Goal: Check status: Check status

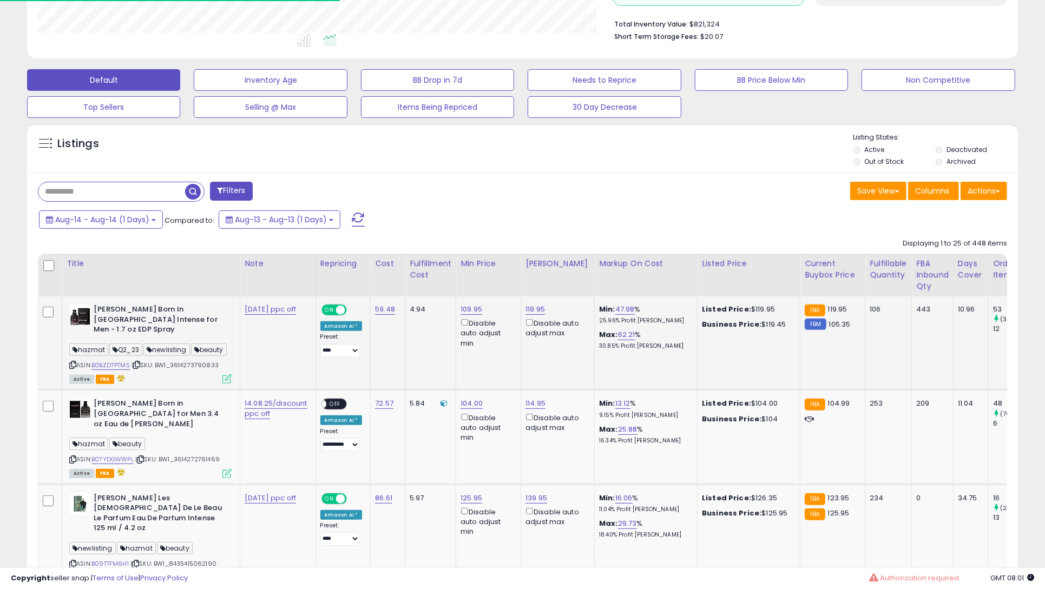
scroll to position [222, 575]
click at [432, 214] on div "Aug-14 - Aug-14 (1 Days) Compared to: Aug-13 - Aug-13 (1 Days)" at bounding box center [399, 221] width 727 height 24
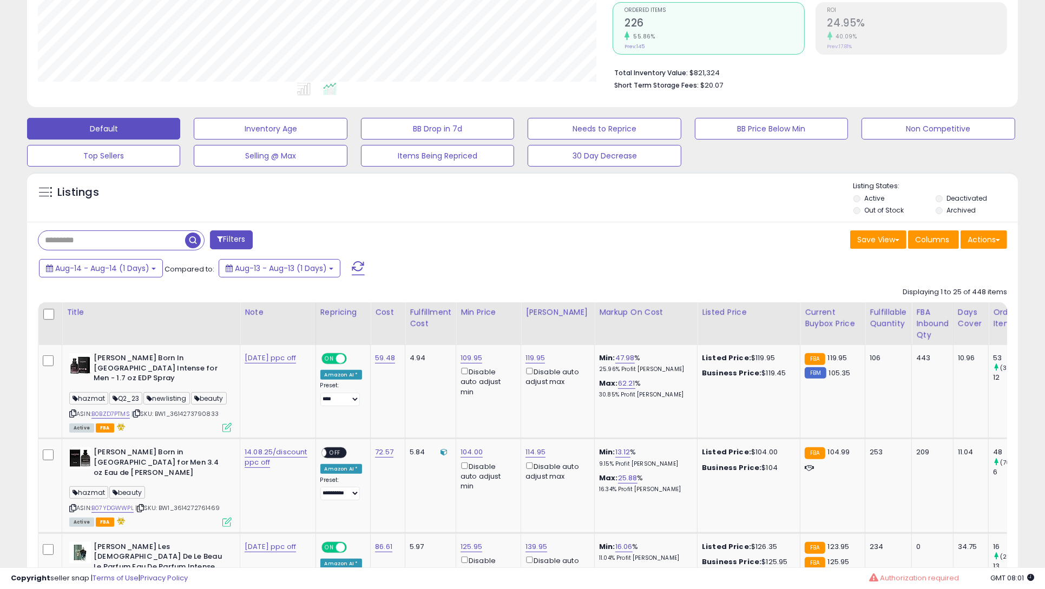
scroll to position [0, 0]
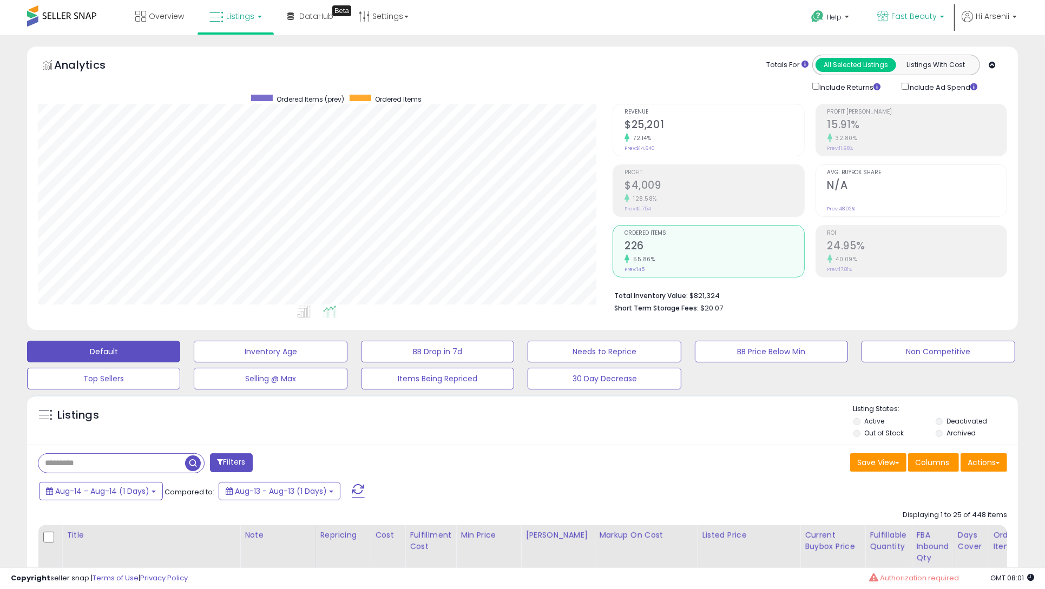
click at [909, 25] on link "Fast Beauty" at bounding box center [910, 17] width 83 height 35
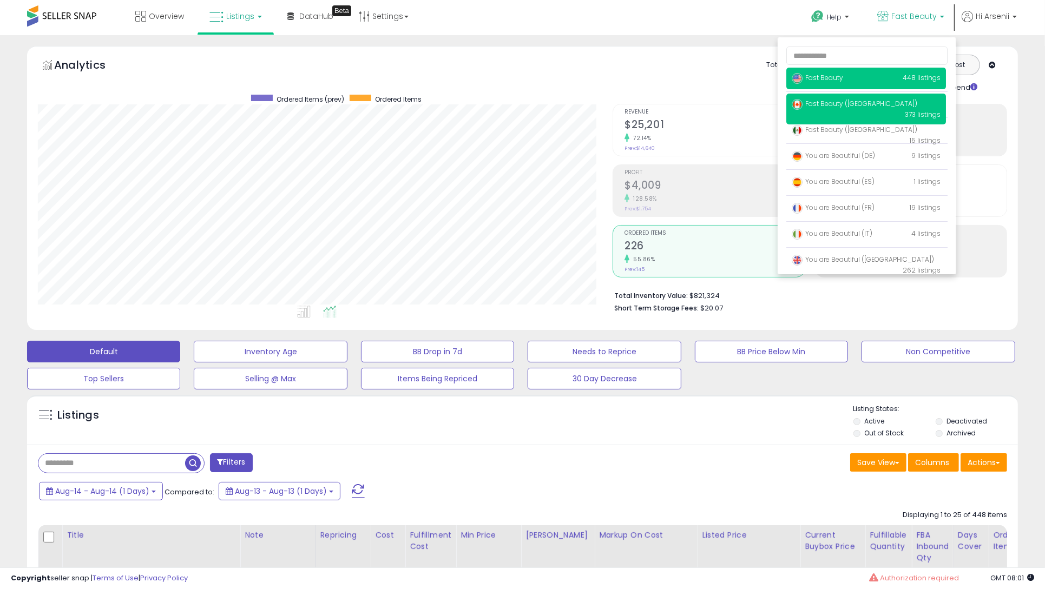
click at [832, 103] on span "Fast Beauty ([GEOGRAPHIC_DATA])" at bounding box center [855, 103] width 126 height 9
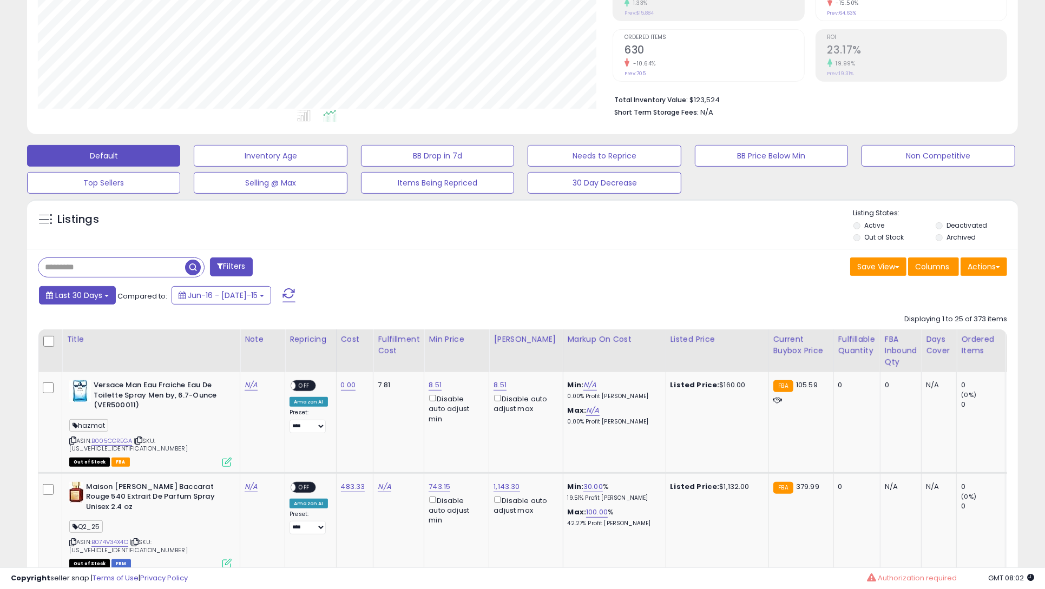
click at [94, 290] on span "Last 30 Days" at bounding box center [78, 295] width 47 height 11
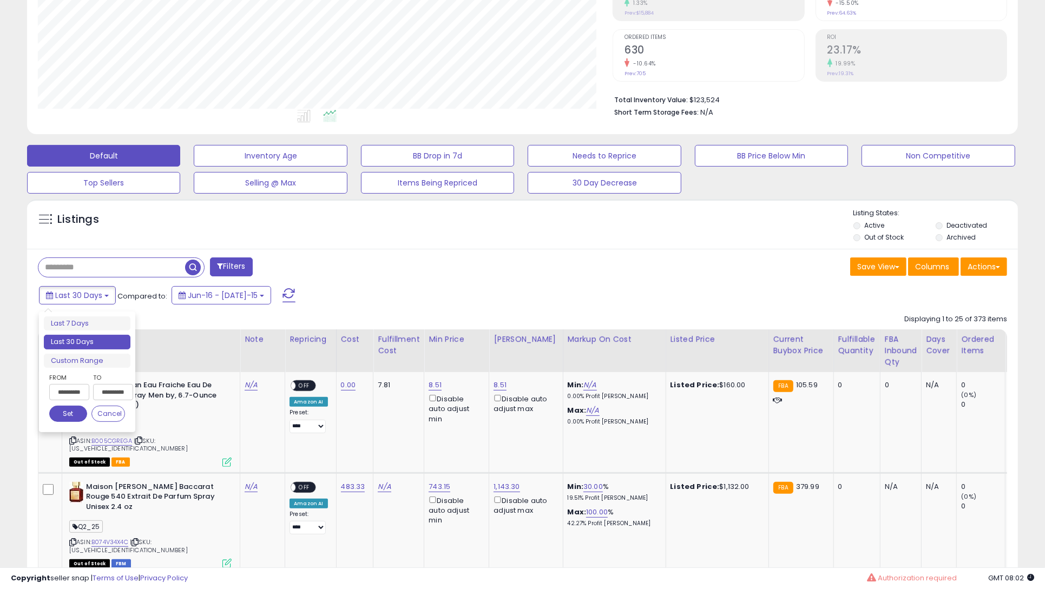
click at [71, 387] on input "**********" at bounding box center [69, 392] width 40 height 16
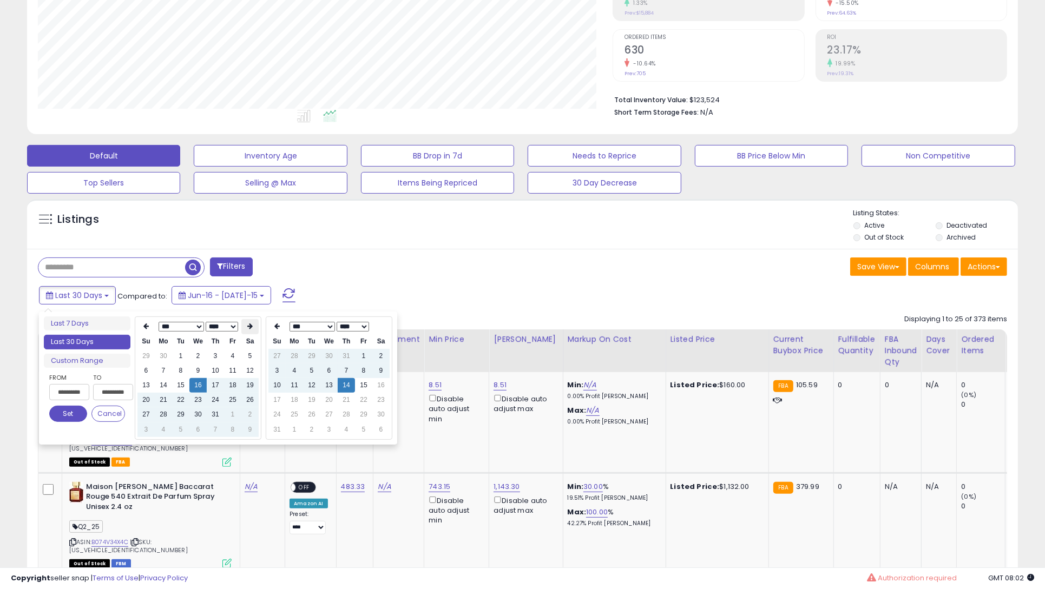
click at [249, 328] on icon at bounding box center [249, 326] width 5 height 6
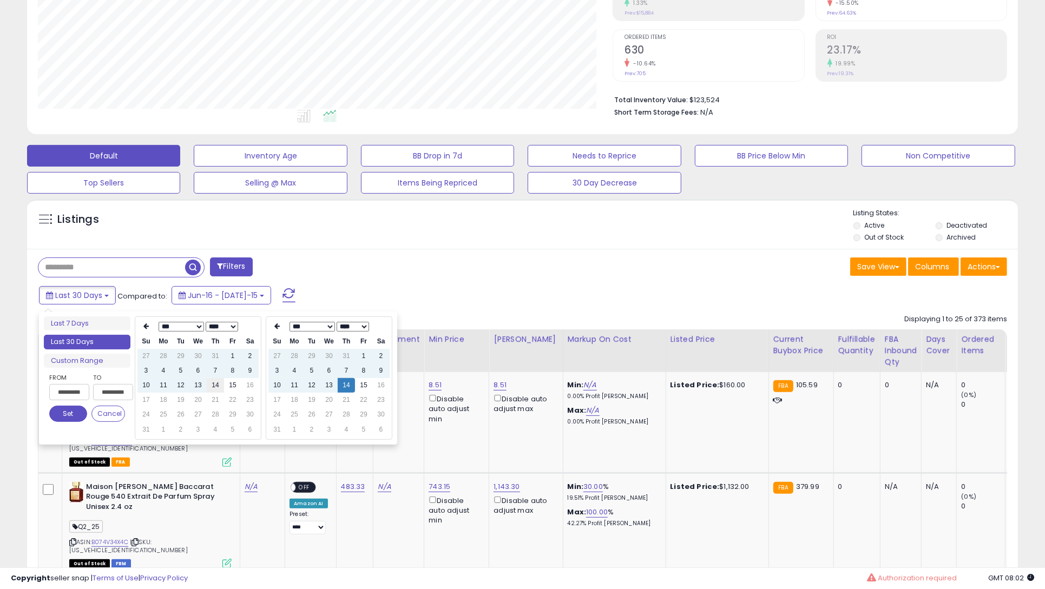
click at [215, 382] on td "14" at bounding box center [215, 385] width 17 height 15
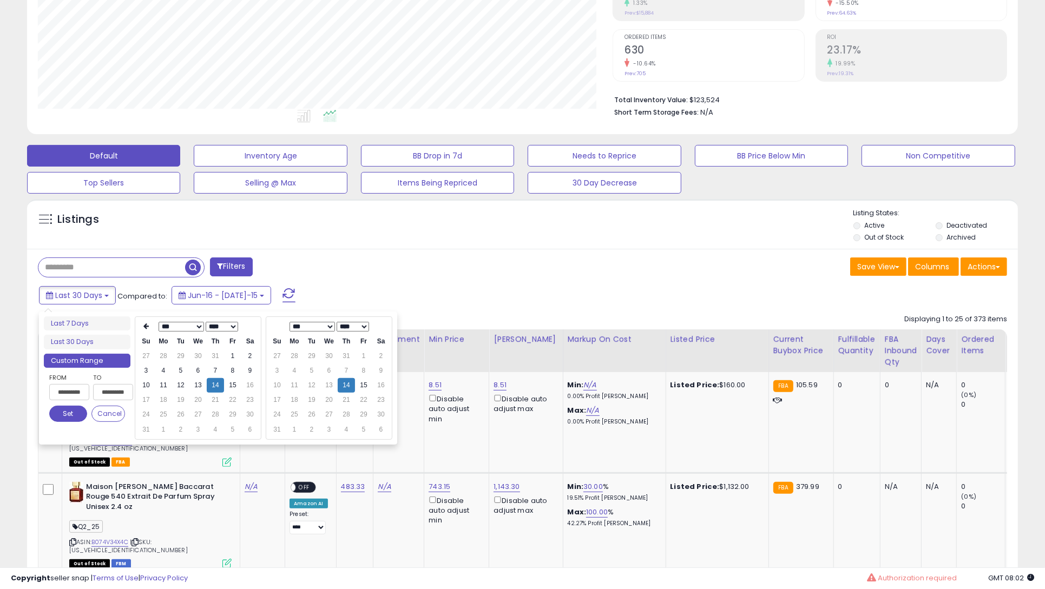
type input "**********"
click at [62, 412] on button "Set" at bounding box center [68, 414] width 38 height 16
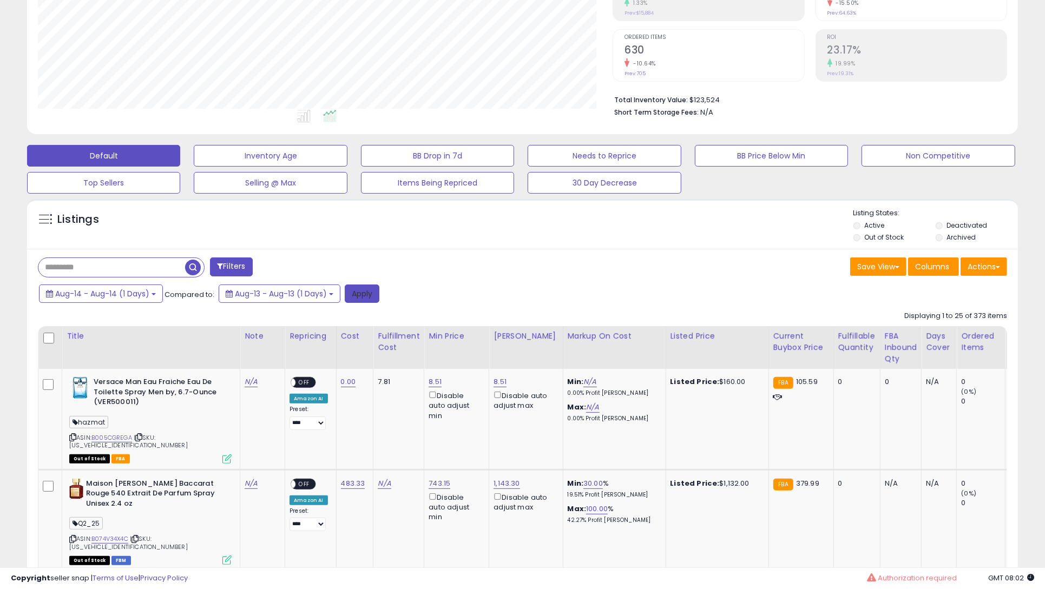
click at [364, 298] on button "Apply" at bounding box center [362, 294] width 35 height 18
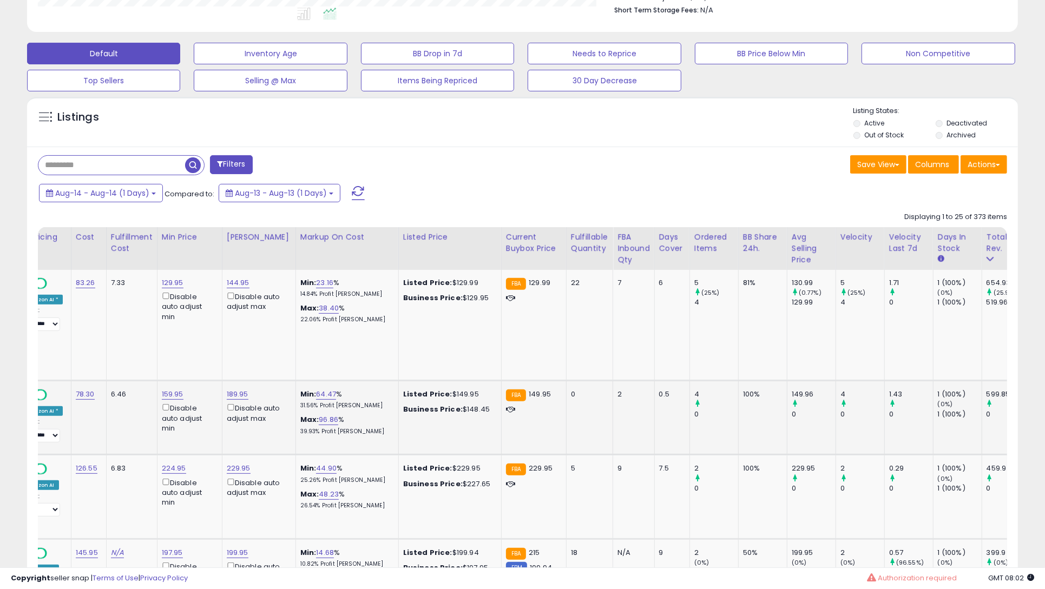
scroll to position [0, 474]
